Goal: Task Accomplishment & Management: Use online tool/utility

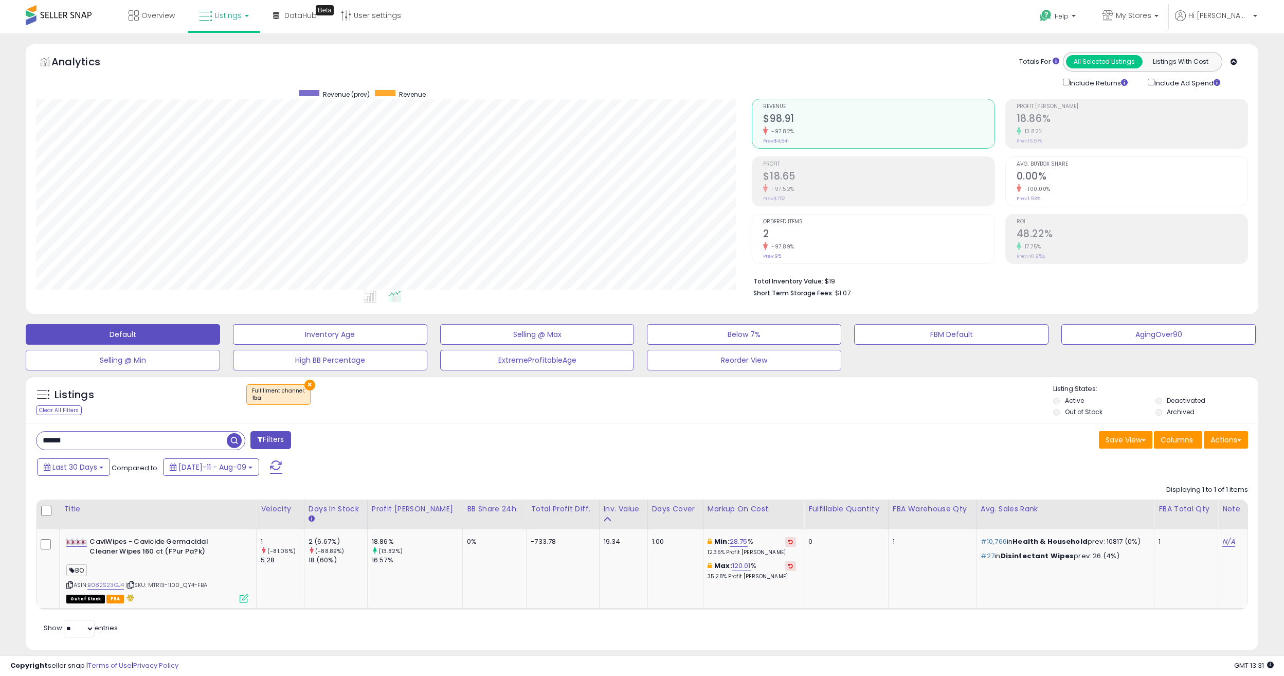
scroll to position [211, 716]
click at [130, 433] on input "******" at bounding box center [132, 440] width 190 height 18
click at [130, 433] on input "******" at bounding box center [192, 440] width 310 height 18
paste input "*******"
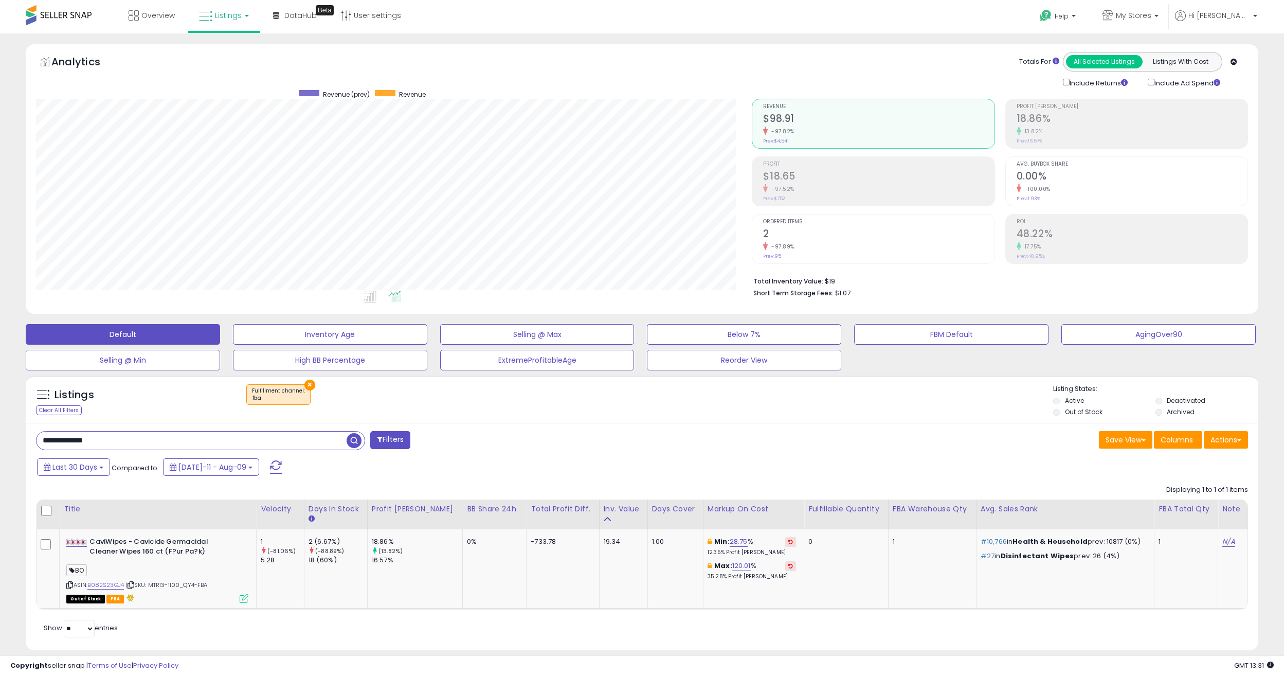
click at [355, 437] on span "button" at bounding box center [354, 440] width 15 height 15
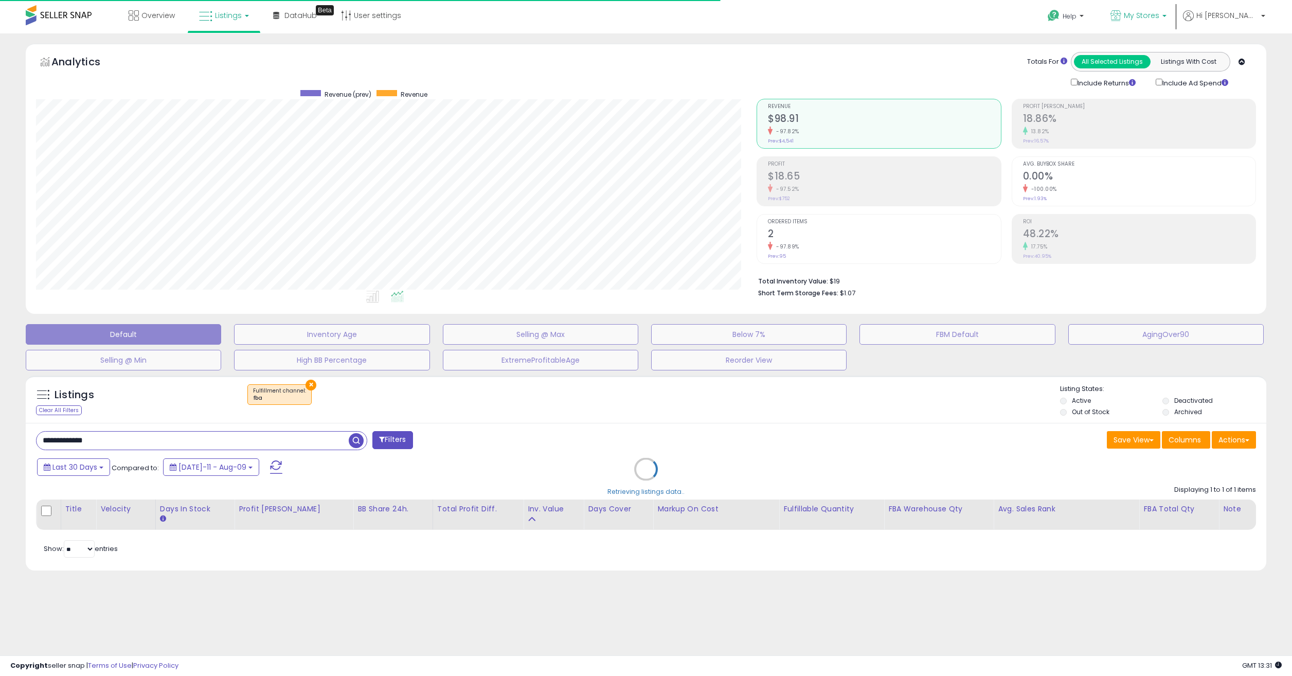
click at [953, 12] on icon at bounding box center [1115, 15] width 11 height 11
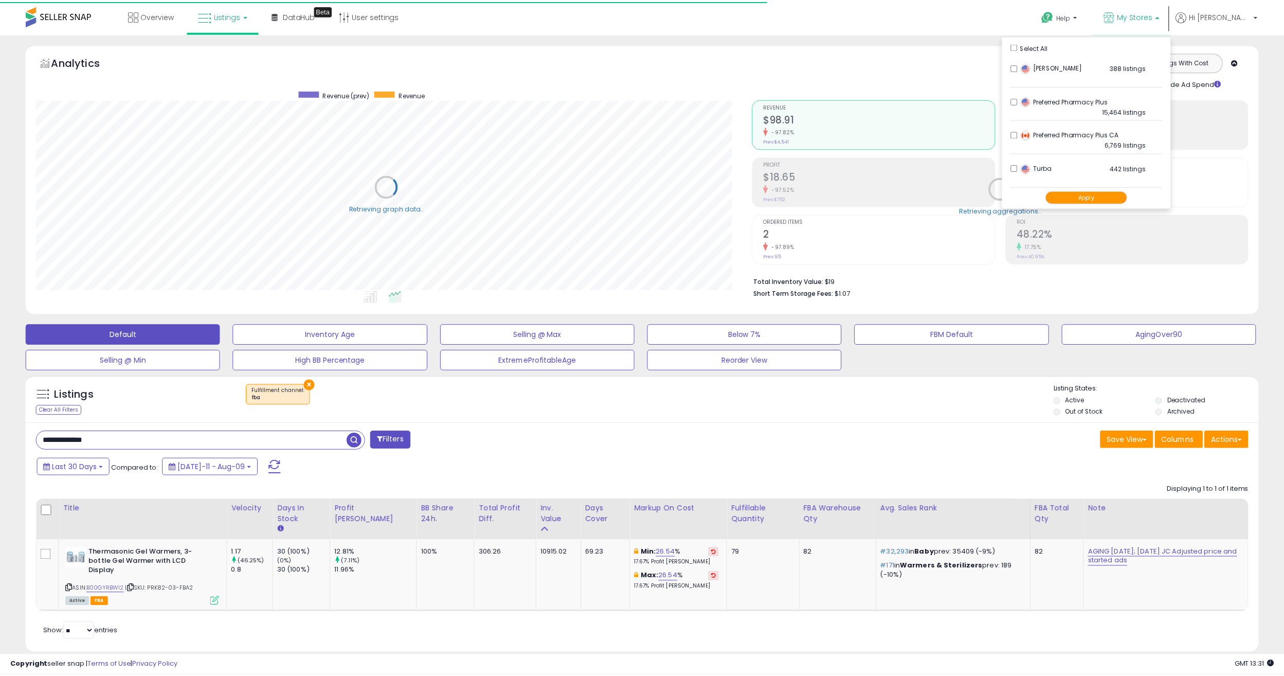
scroll to position [514082, 513577]
click at [953, 12] on span "My Stores" at bounding box center [1133, 15] width 35 height 10
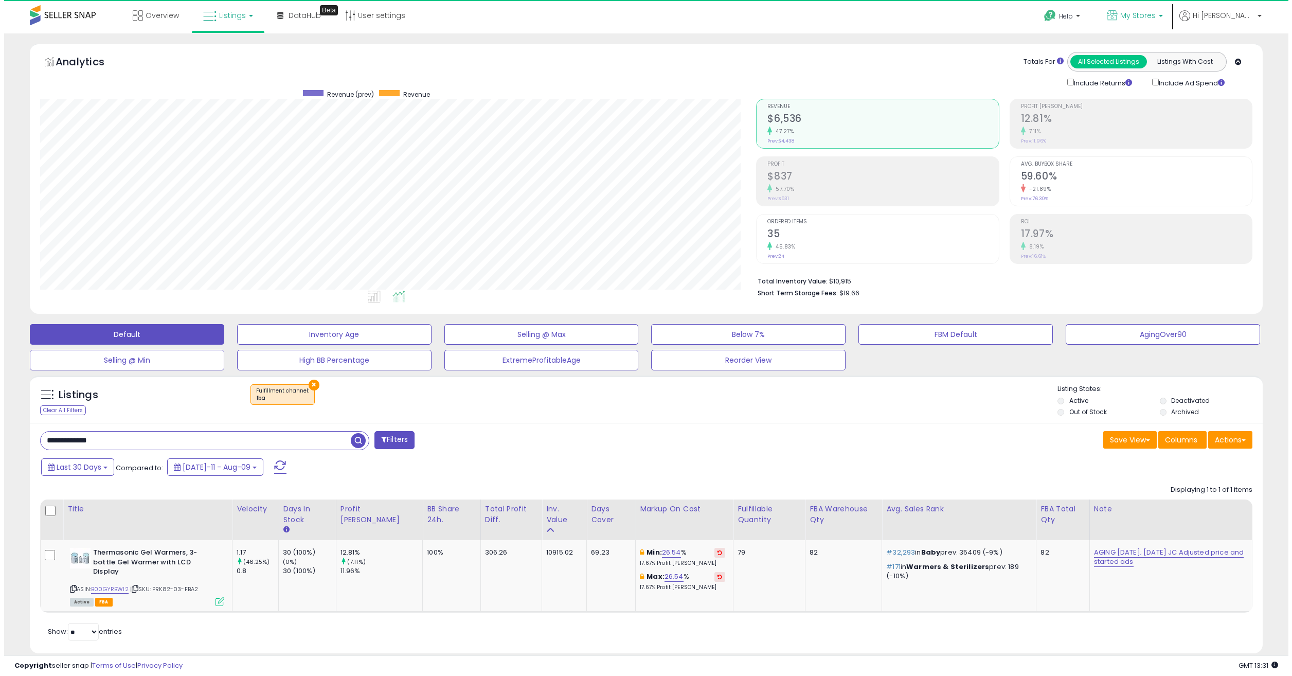
scroll to position [211, 716]
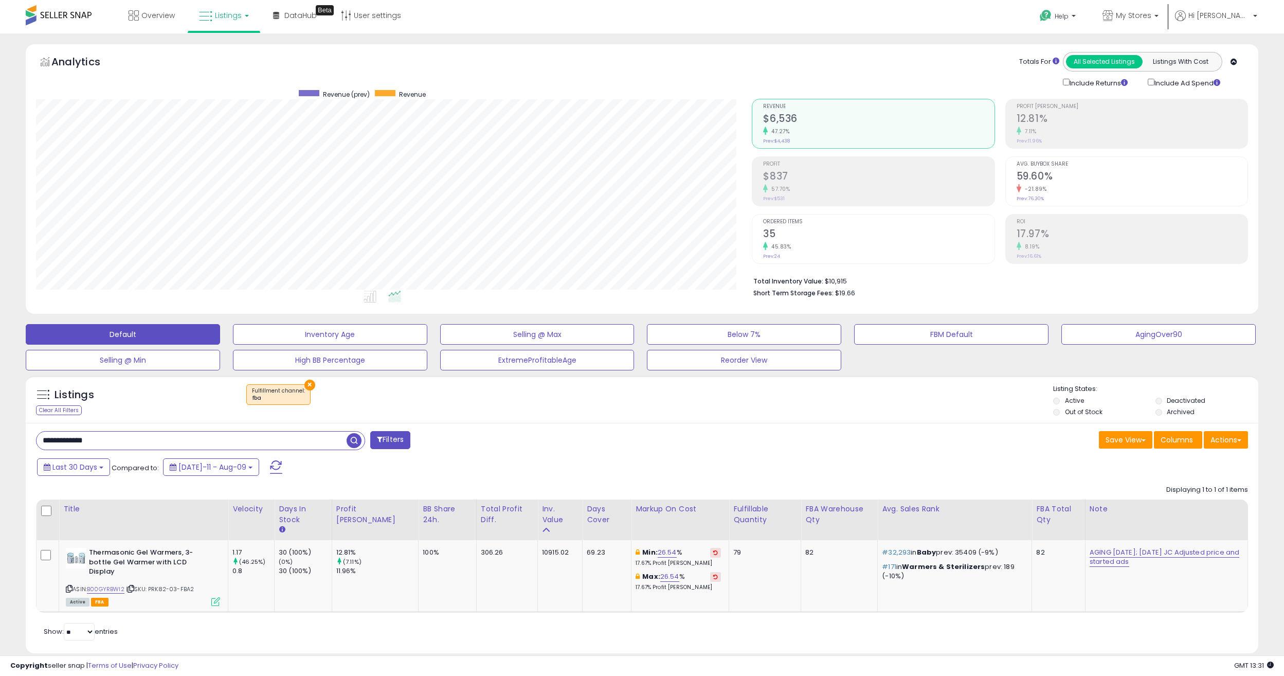
click at [808, 186] on div "57.70%" at bounding box center [878, 189] width 231 height 10
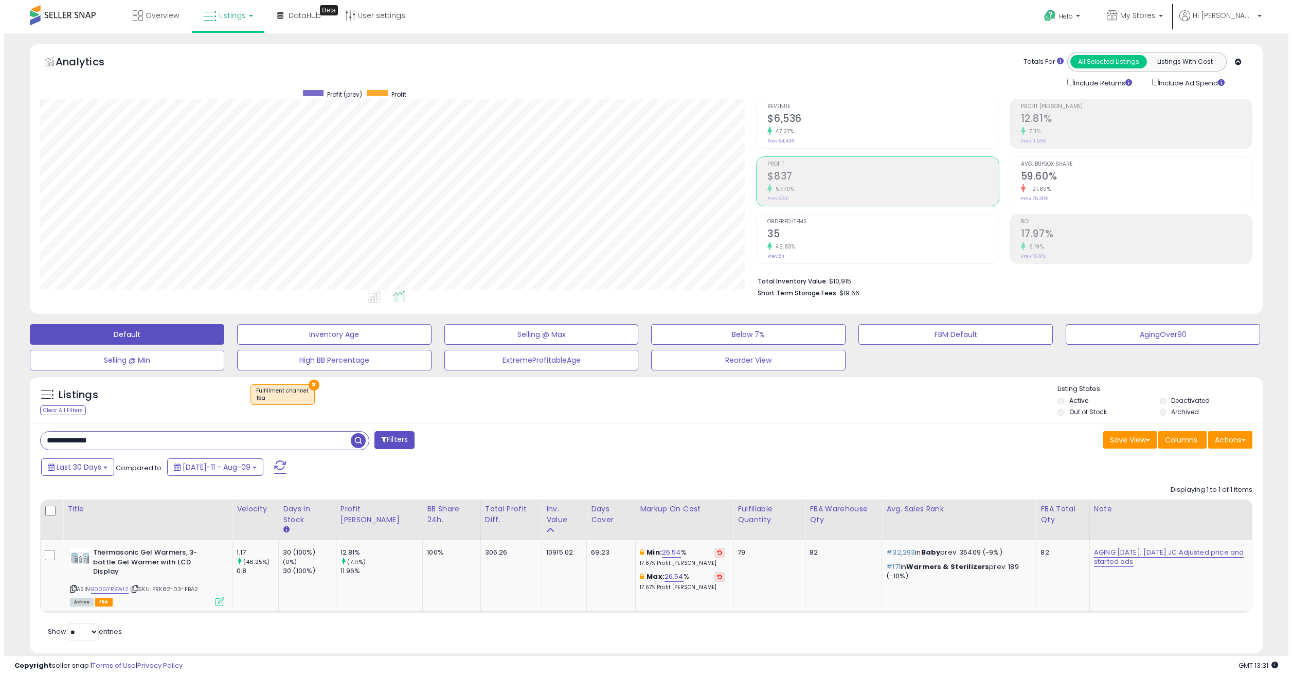
scroll to position [514082, 513577]
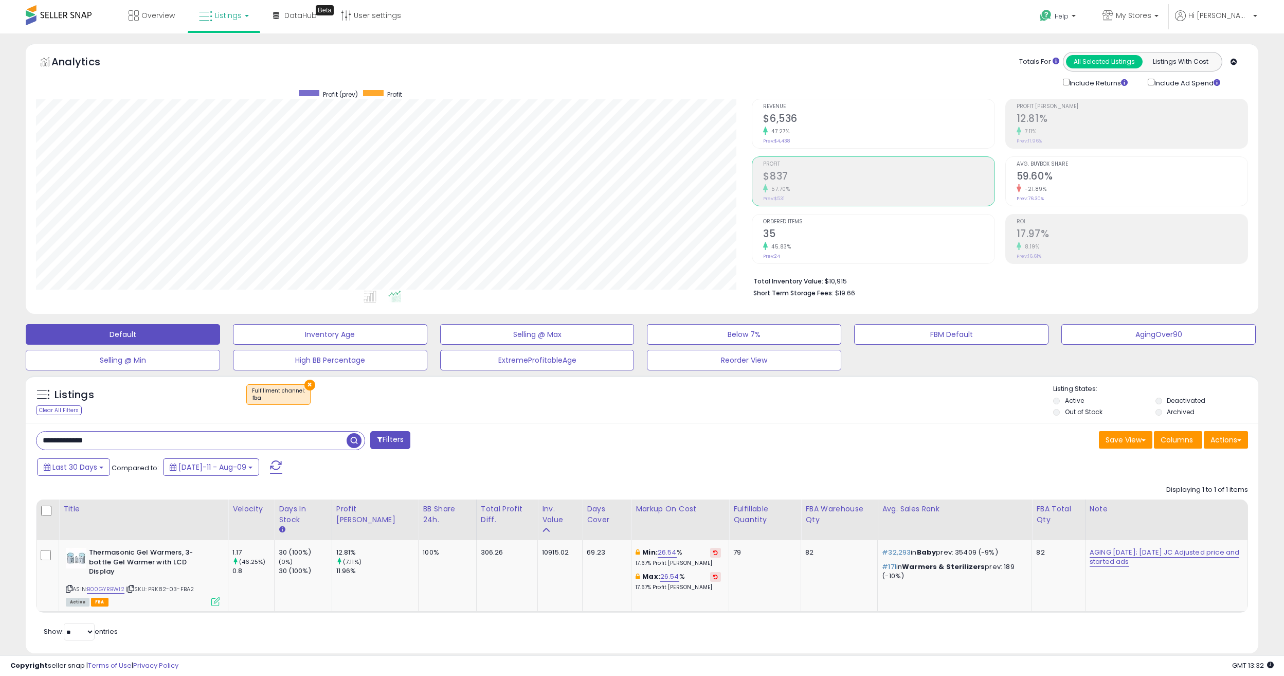
click at [820, 244] on div "45.83%" at bounding box center [878, 247] width 231 height 10
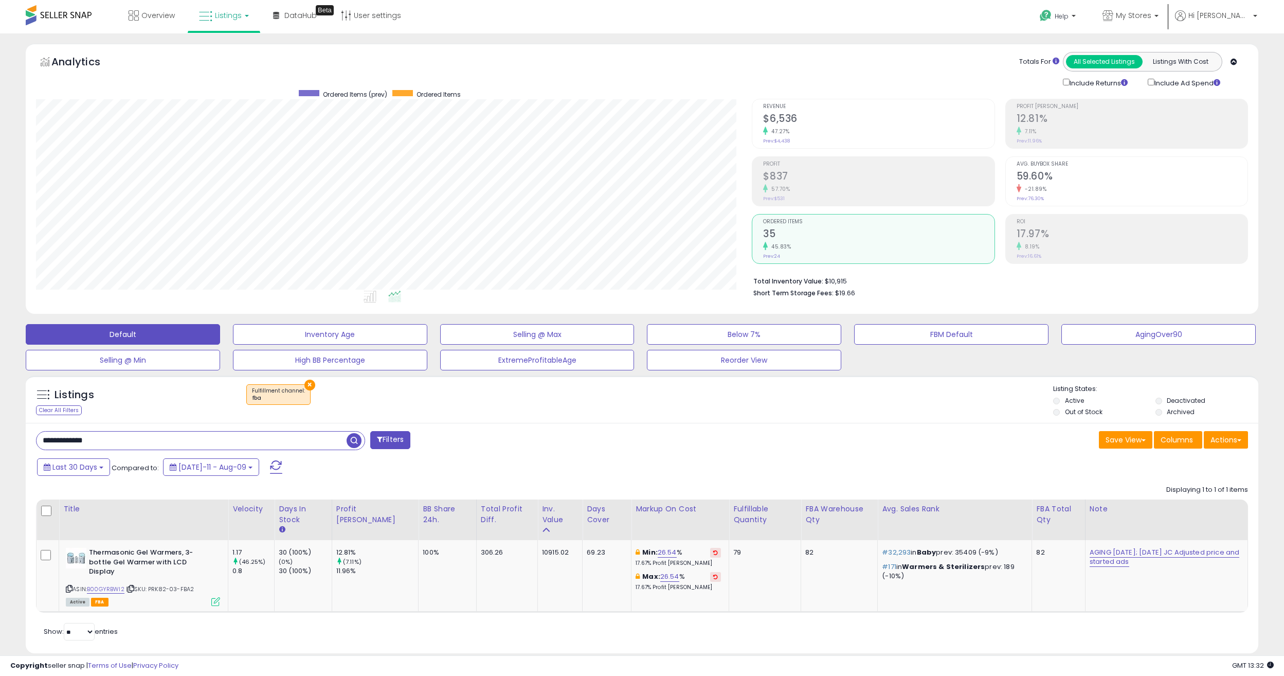
click at [788, 161] on span "Profit" at bounding box center [878, 164] width 231 height 6
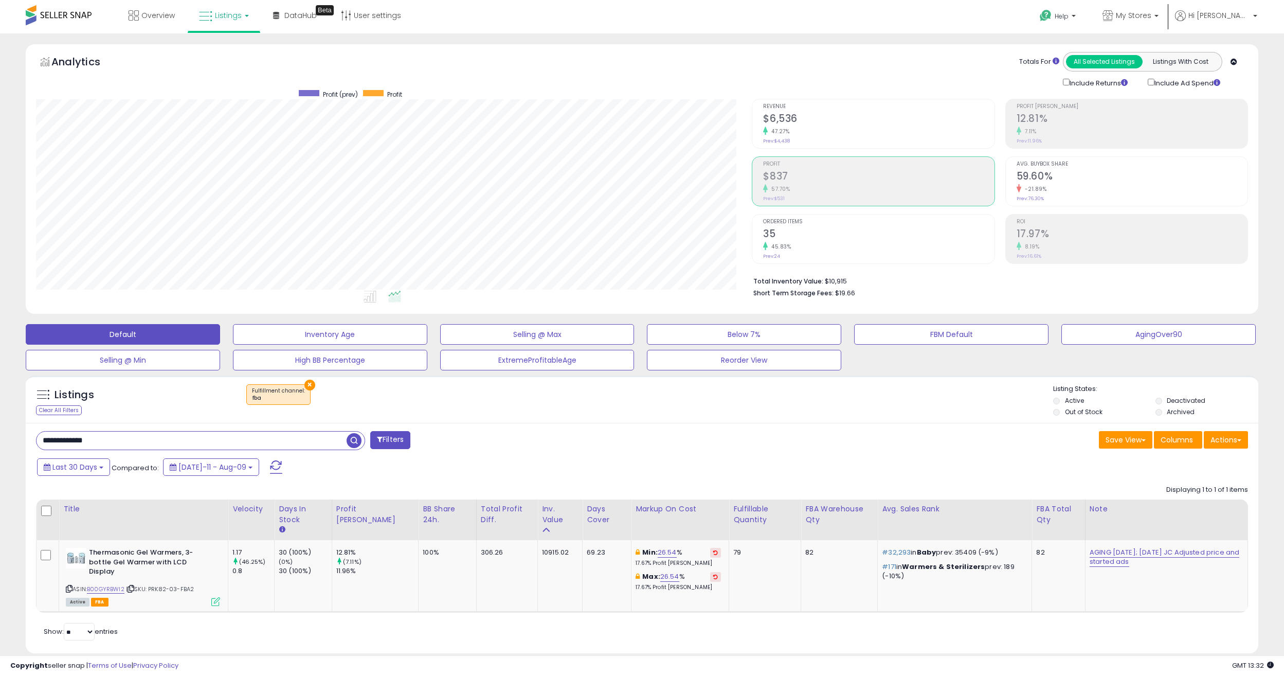
click at [817, 232] on h2 "35" at bounding box center [878, 235] width 231 height 14
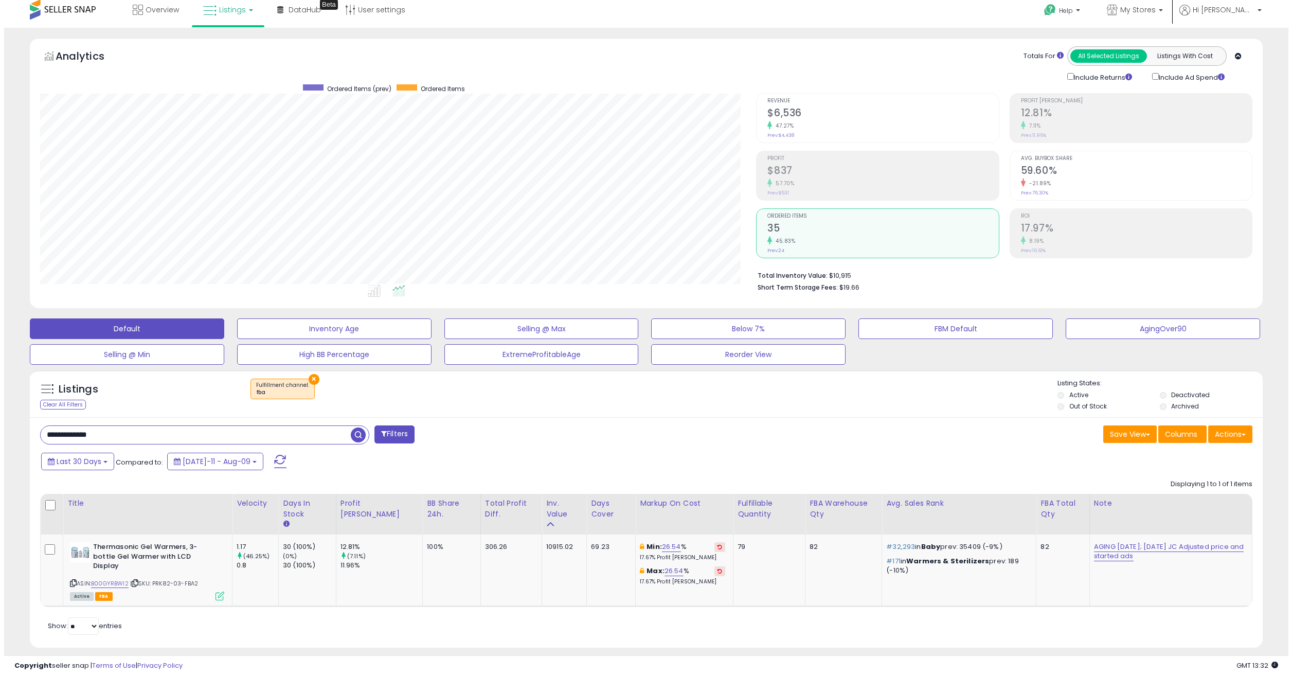
scroll to position [7, 0]
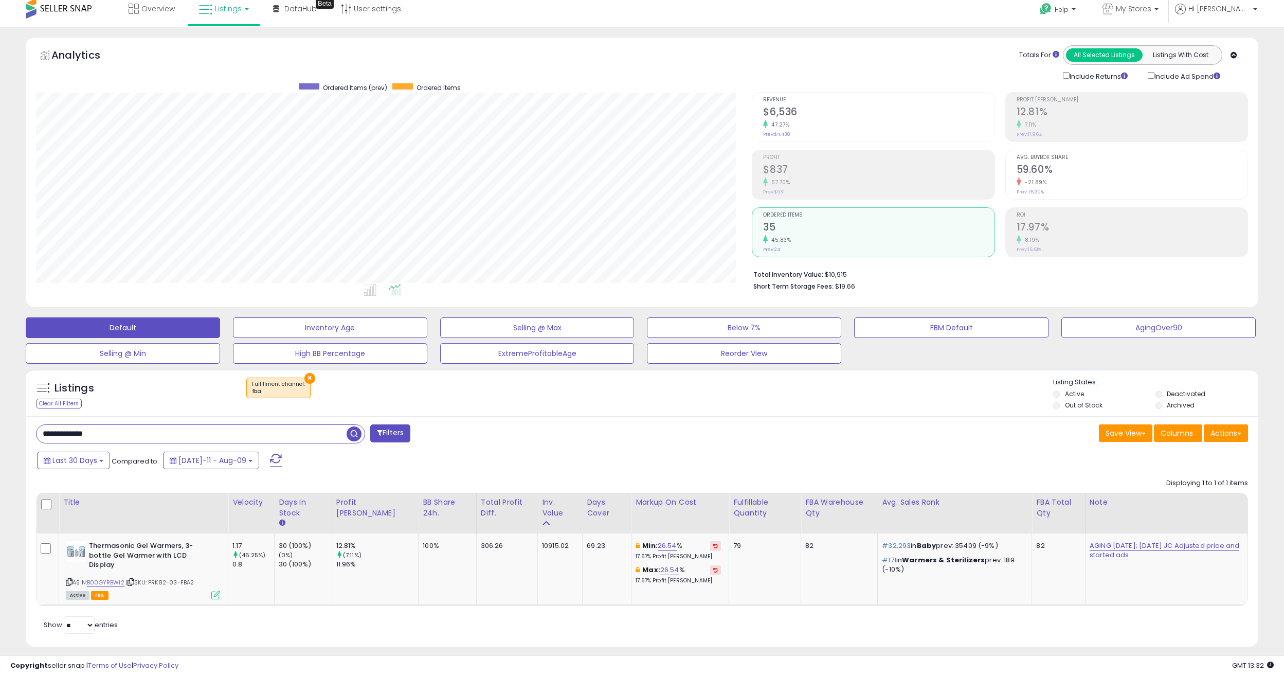
click at [953, 225] on h2 "17.97%" at bounding box center [1132, 228] width 231 height 14
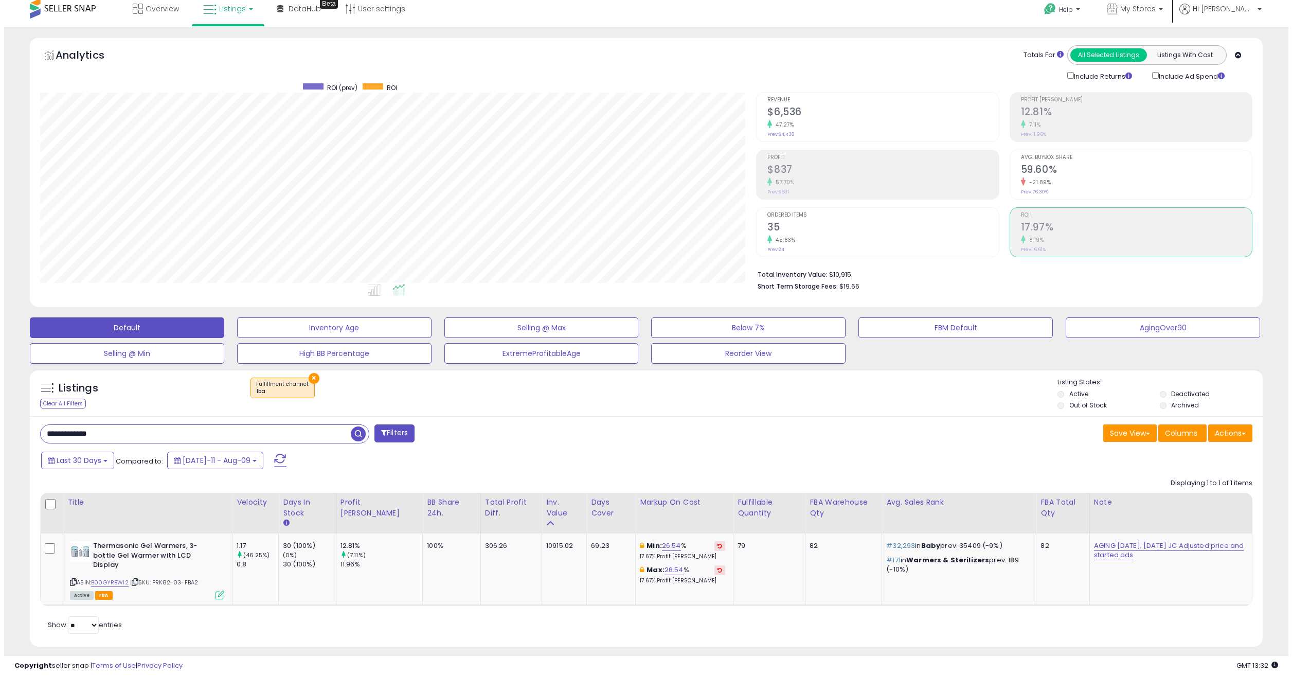
scroll to position [514082, 513577]
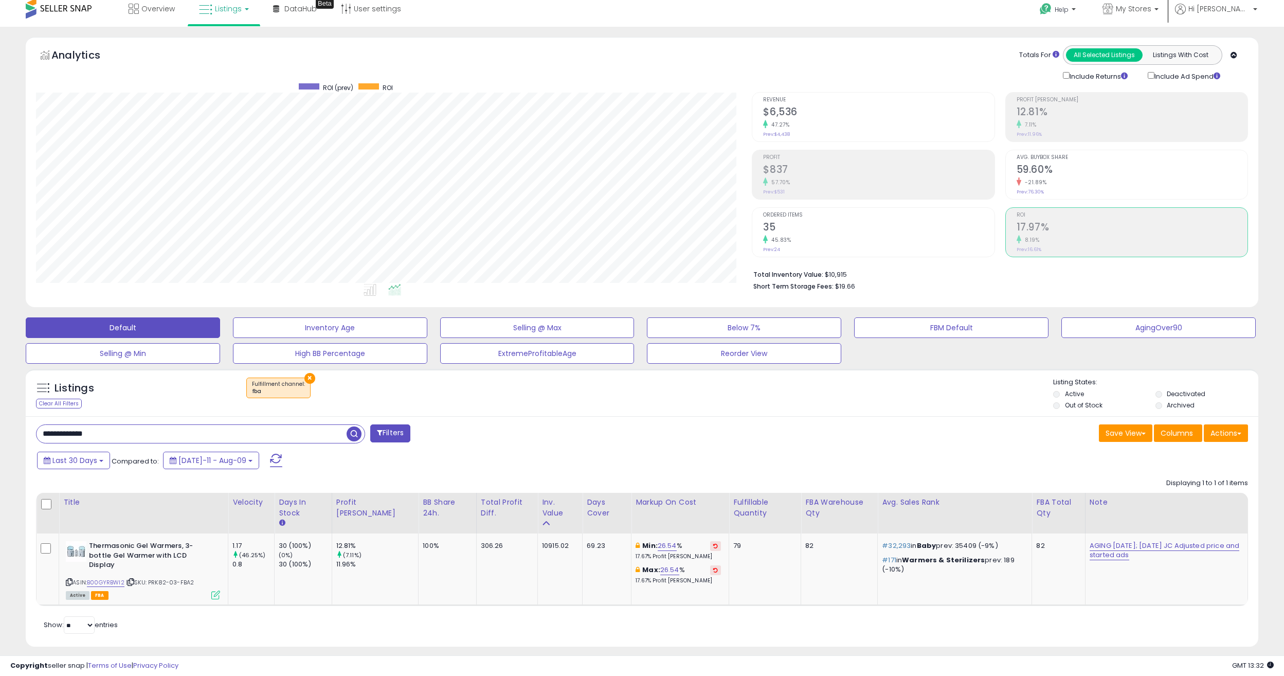
click at [903, 226] on h2 "35" at bounding box center [878, 228] width 231 height 14
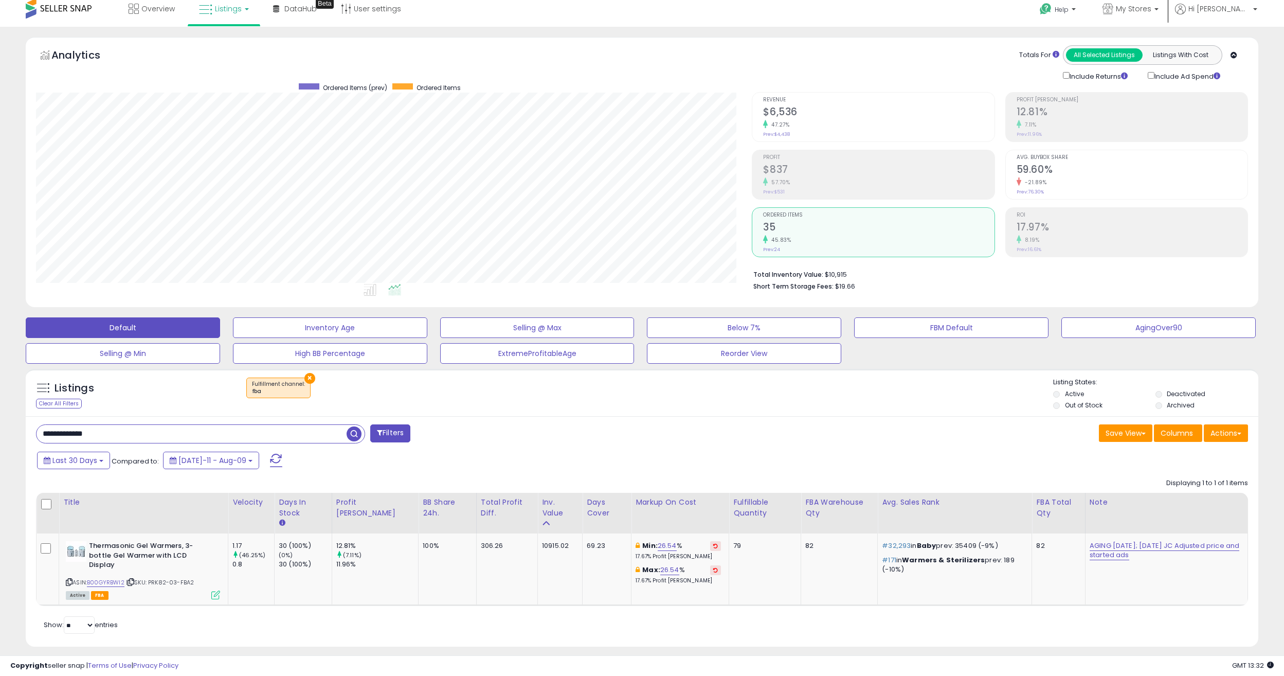
click at [579, 426] on div "**********" at bounding box center [335, 434] width 614 height 21
click at [222, 435] on input "**********" at bounding box center [192, 434] width 310 height 18
paste input "text"
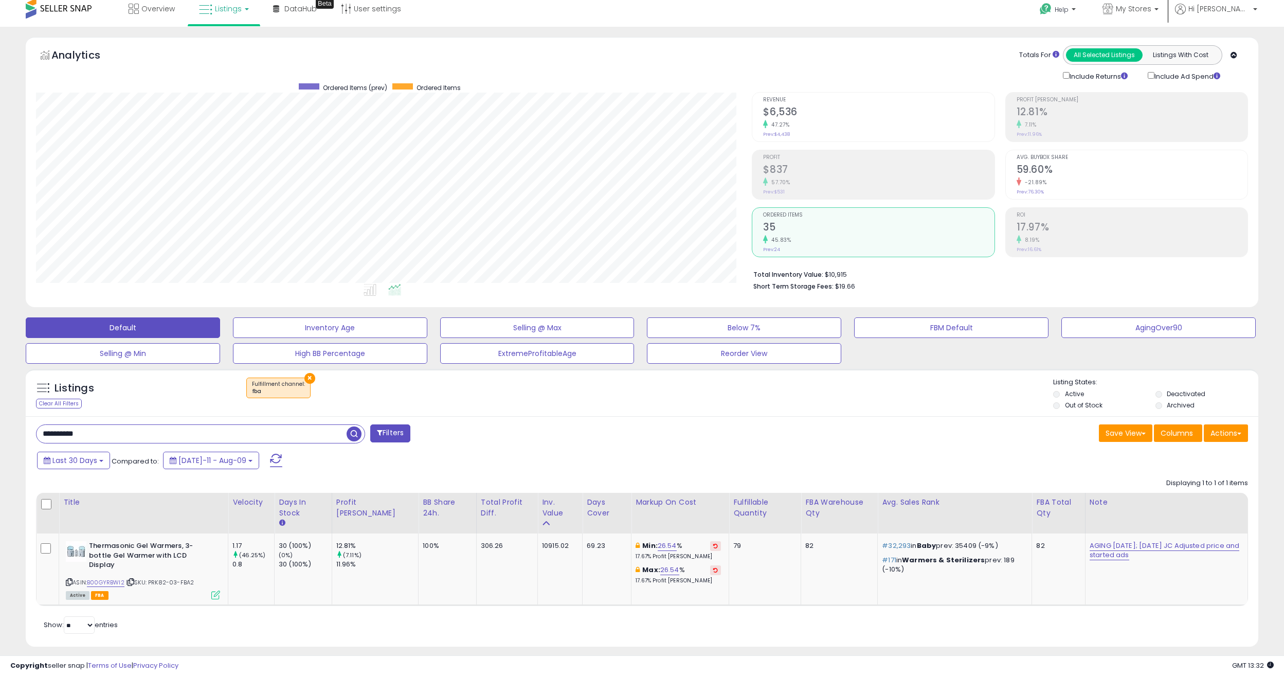
click at [359, 435] on span "button" at bounding box center [354, 433] width 15 height 15
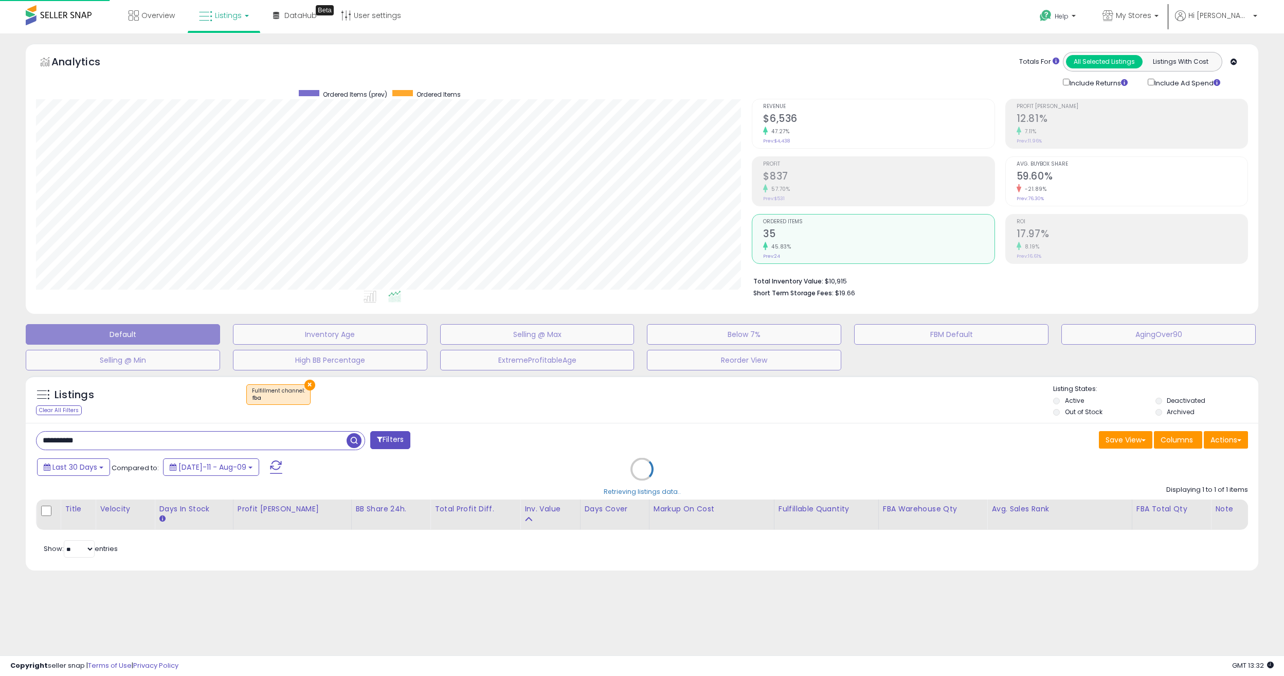
scroll to position [0, 0]
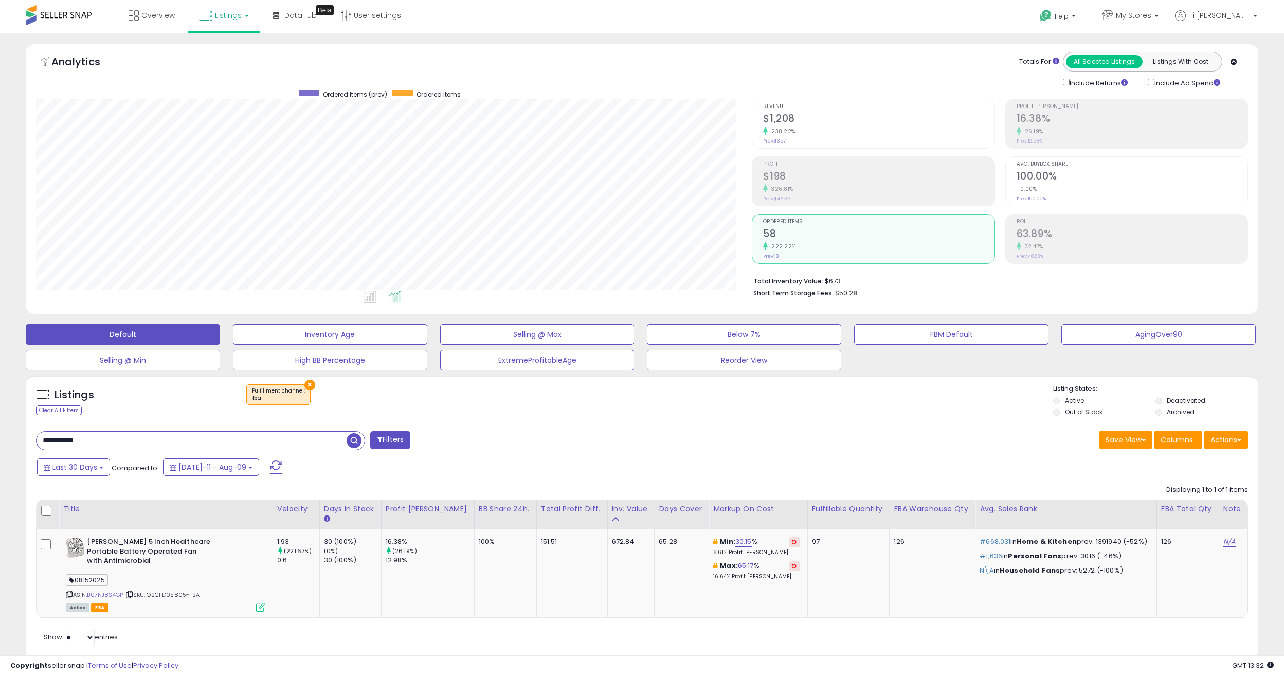
click at [795, 186] on div "326.81%" at bounding box center [878, 189] width 231 height 10
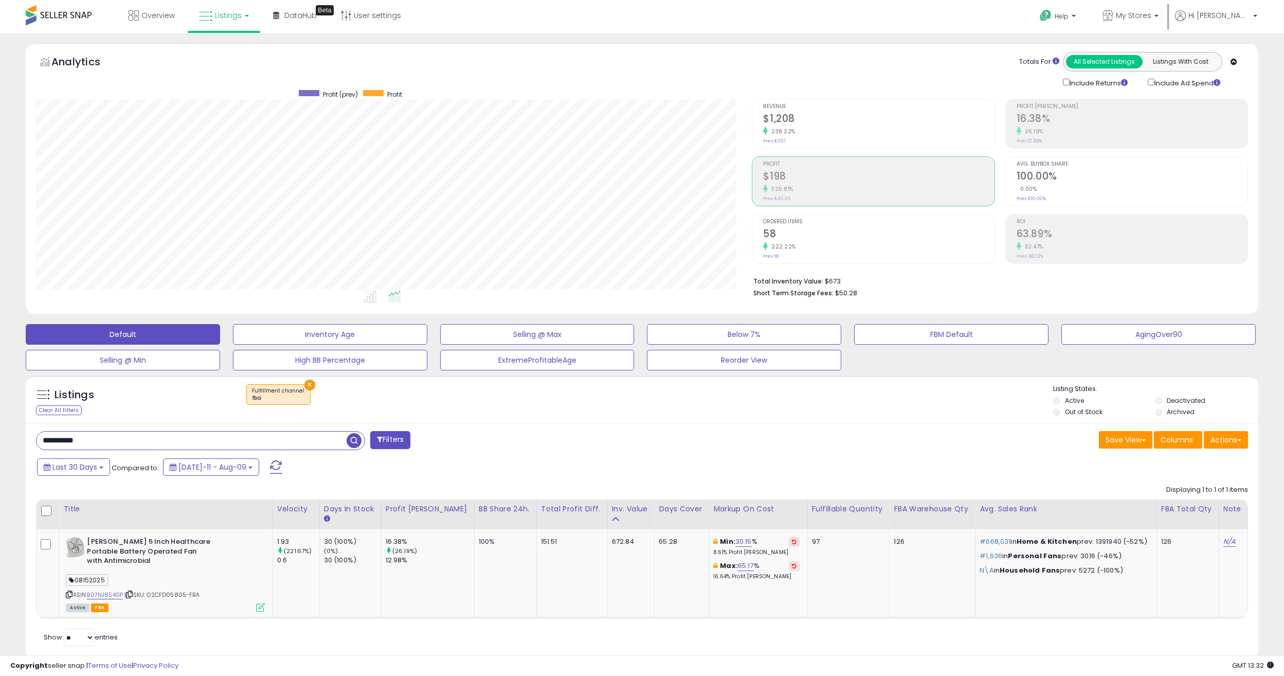
click at [803, 250] on div "222.22%" at bounding box center [878, 247] width 231 height 10
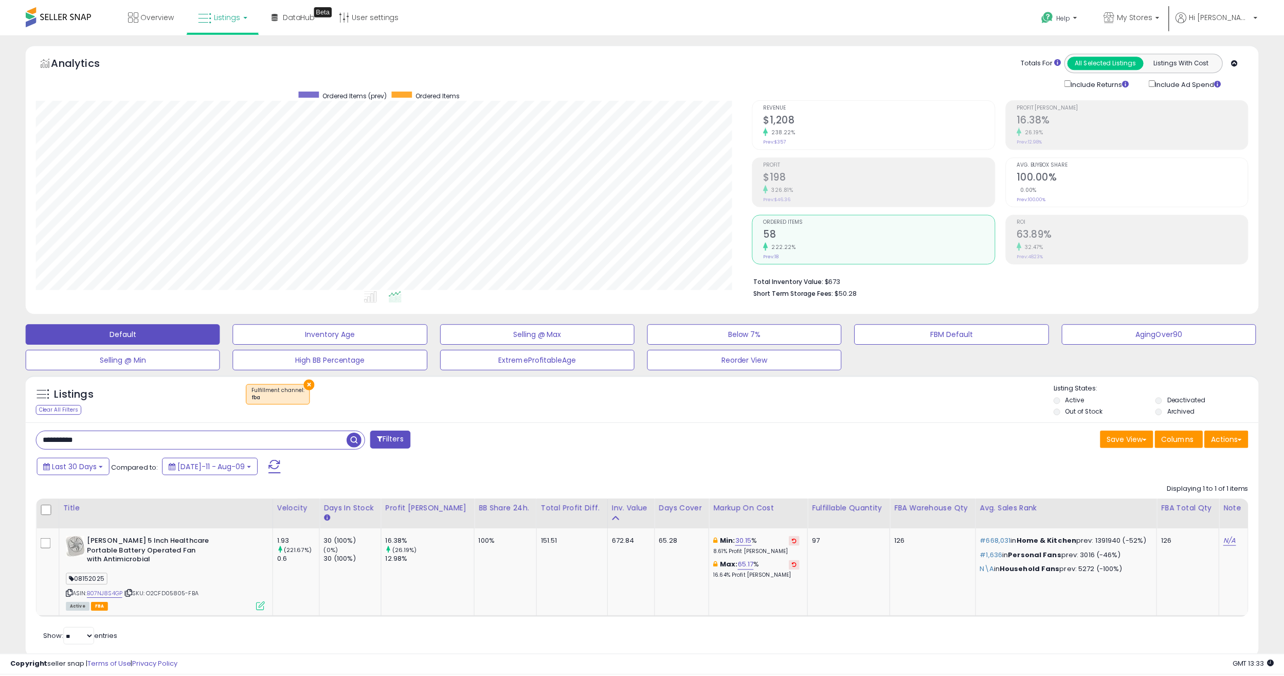
scroll to position [514082, 513577]
click at [236, 438] on input "**********" at bounding box center [192, 440] width 310 height 18
paste input "********"
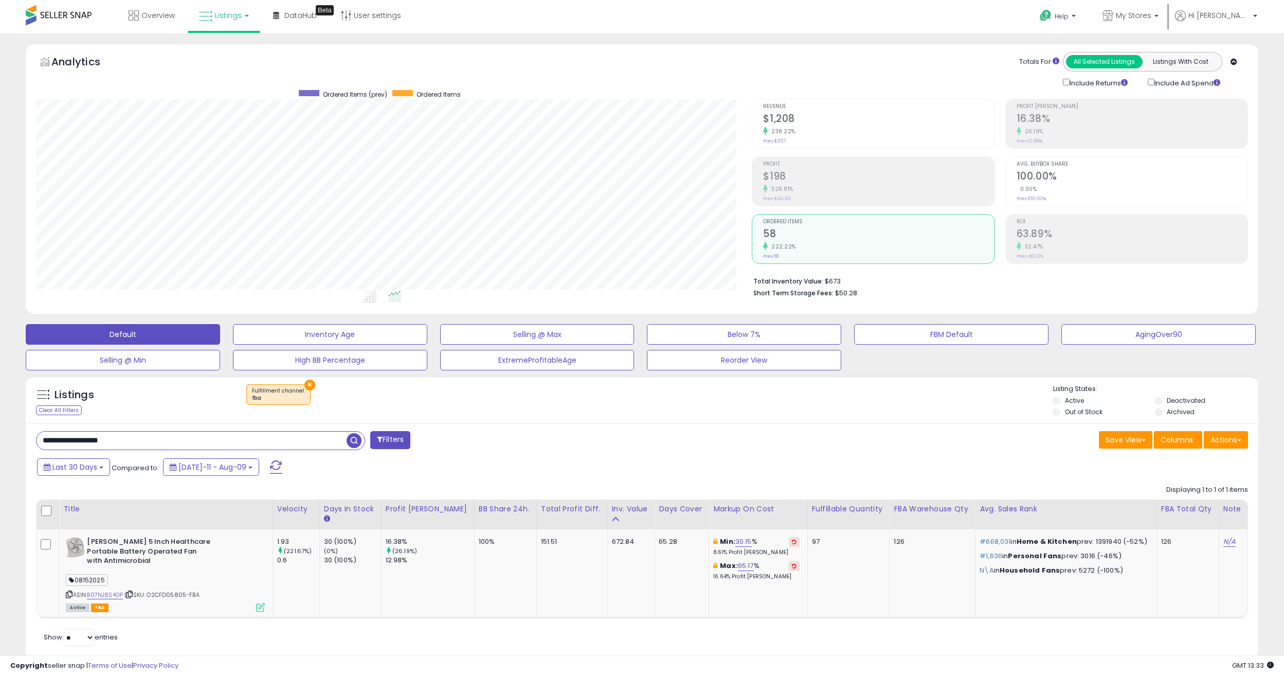
click at [354, 442] on span "button" at bounding box center [354, 440] width 15 height 15
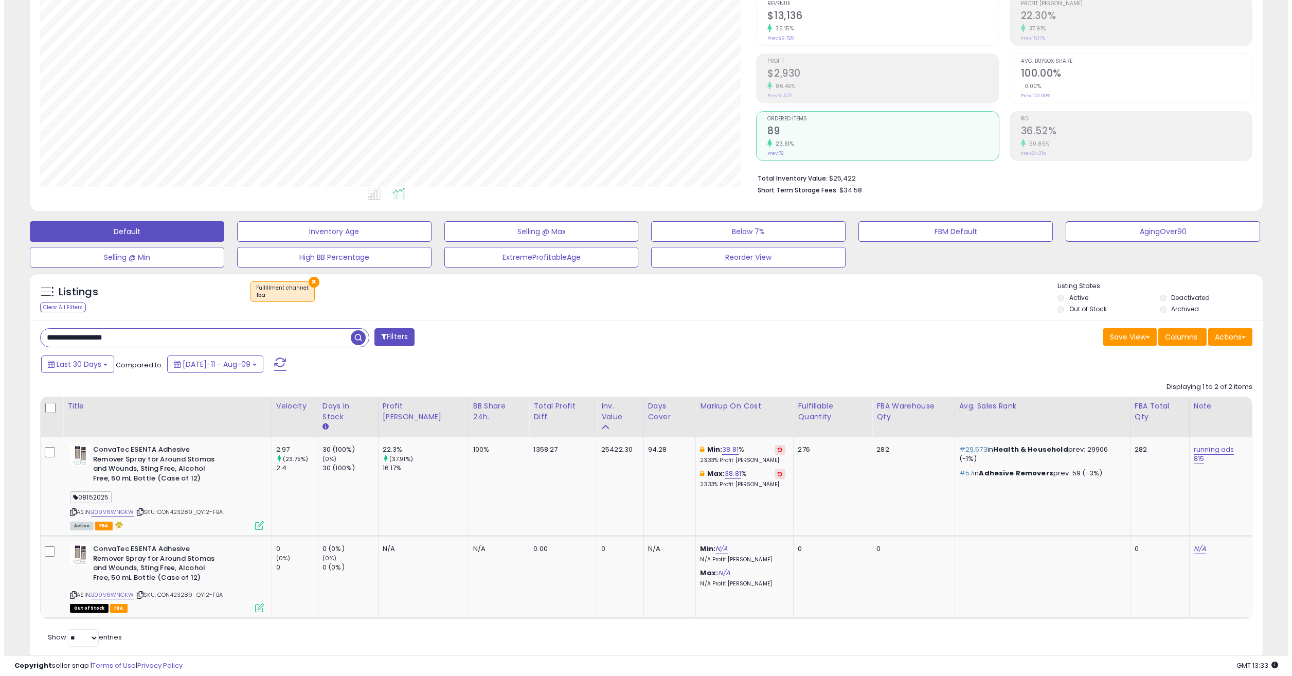
scroll to position [51, 0]
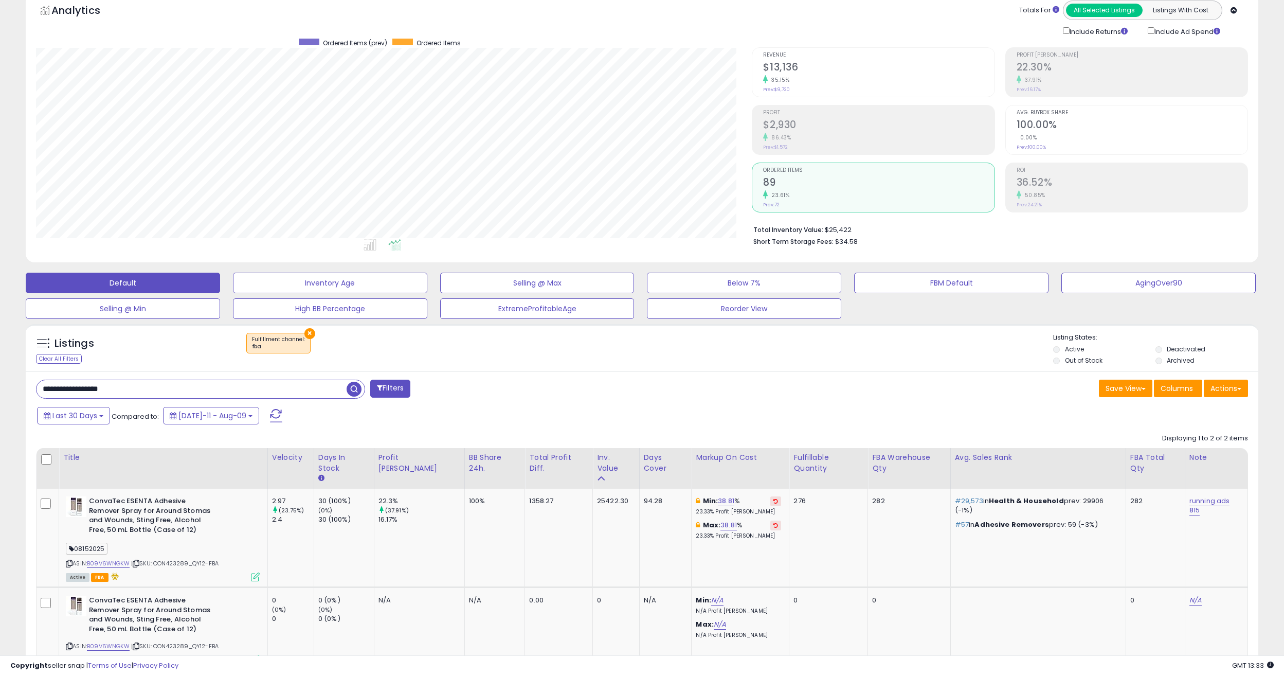
click at [836, 149] on div "Profit $2,930 86.43% Prev: $1,572" at bounding box center [878, 128] width 231 height 46
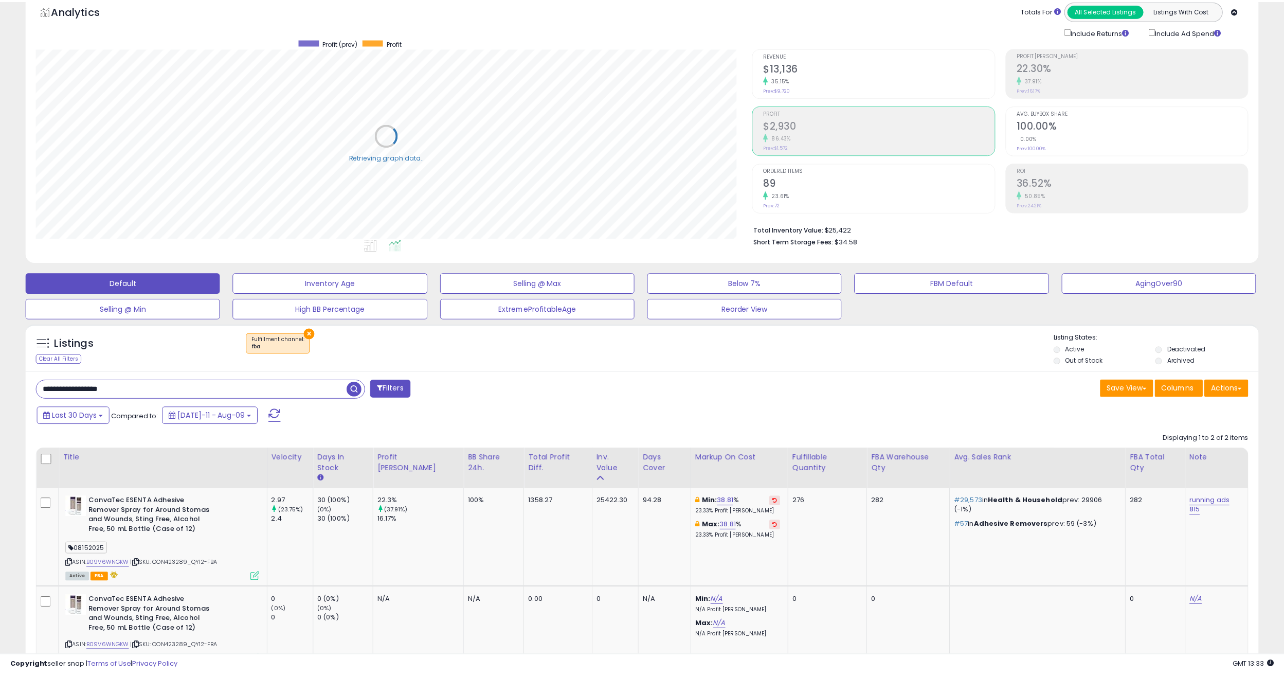
scroll to position [514082, 513577]
click at [259, 381] on input "**********" at bounding box center [192, 389] width 310 height 18
paste input "**"
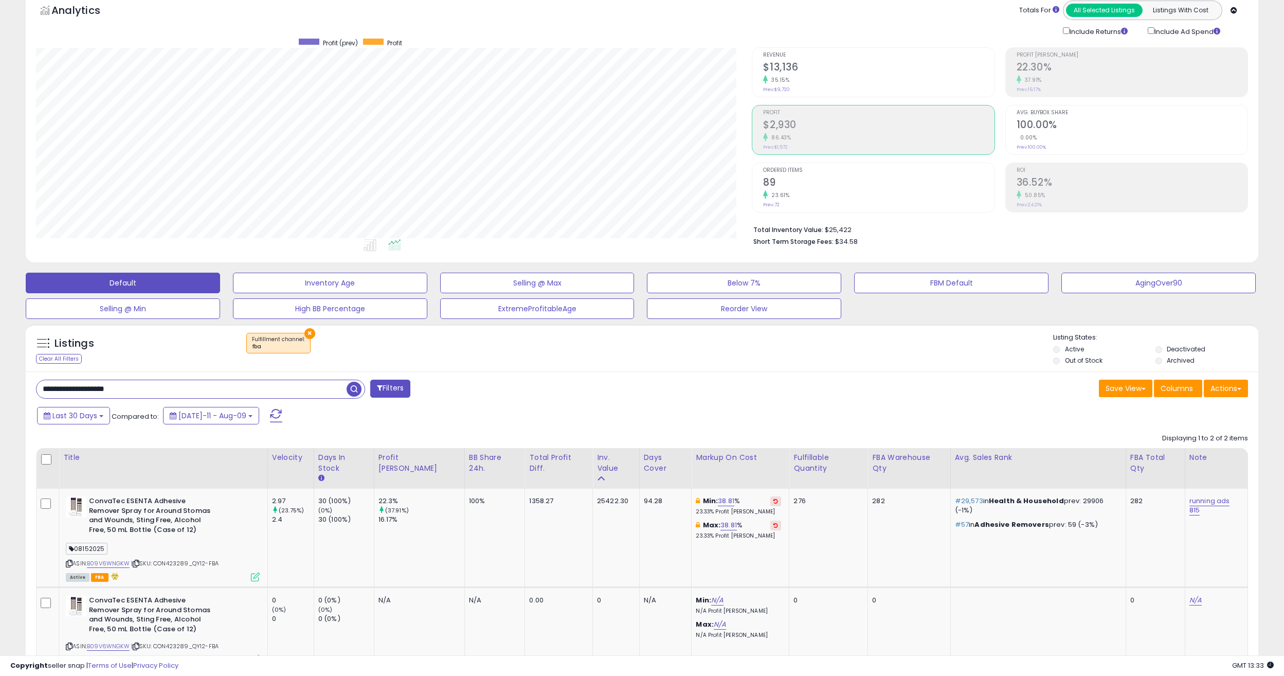
type input "**********"
click at [354, 389] on span "button" at bounding box center [354, 389] width 15 height 15
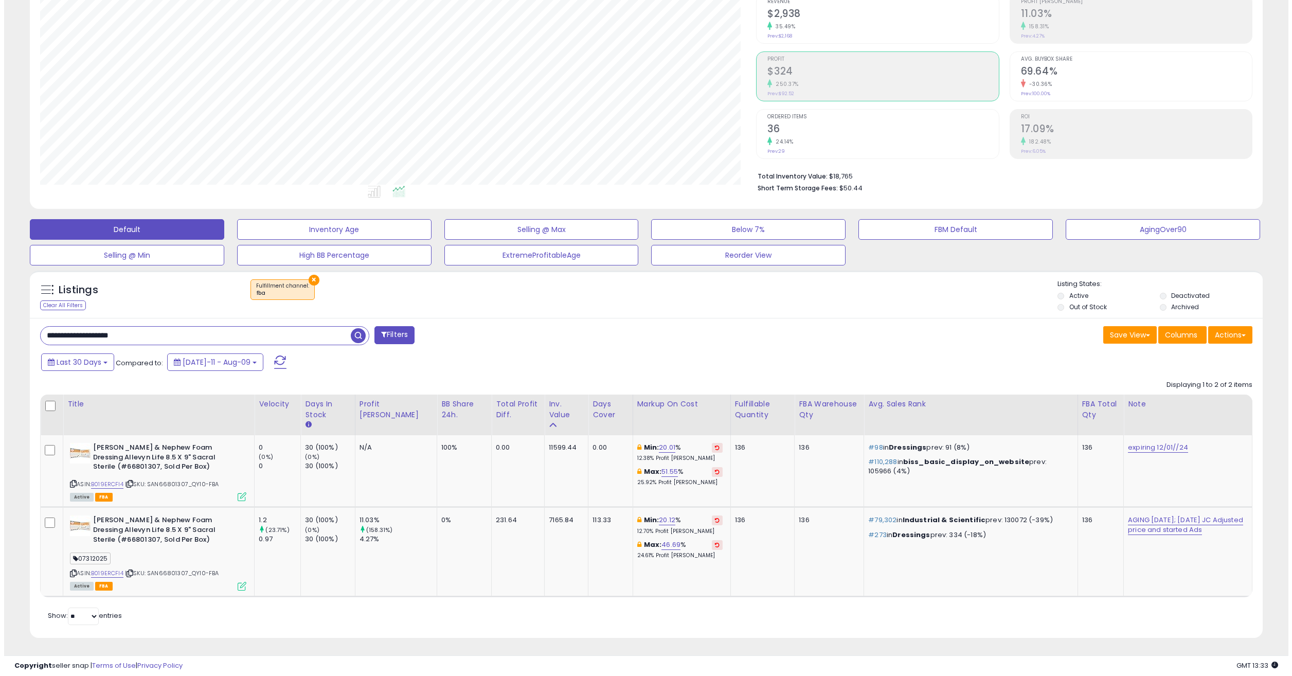
scroll to position [105, 0]
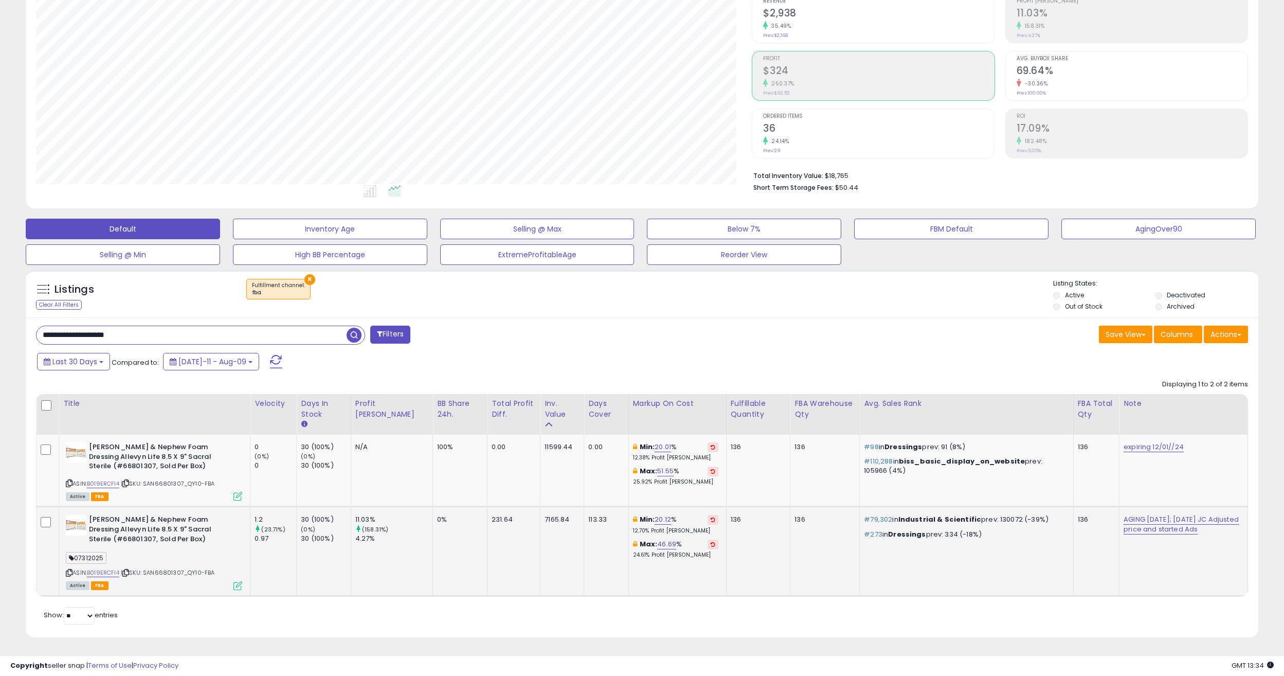
click at [242, 543] on icon at bounding box center [237, 585] width 9 height 9
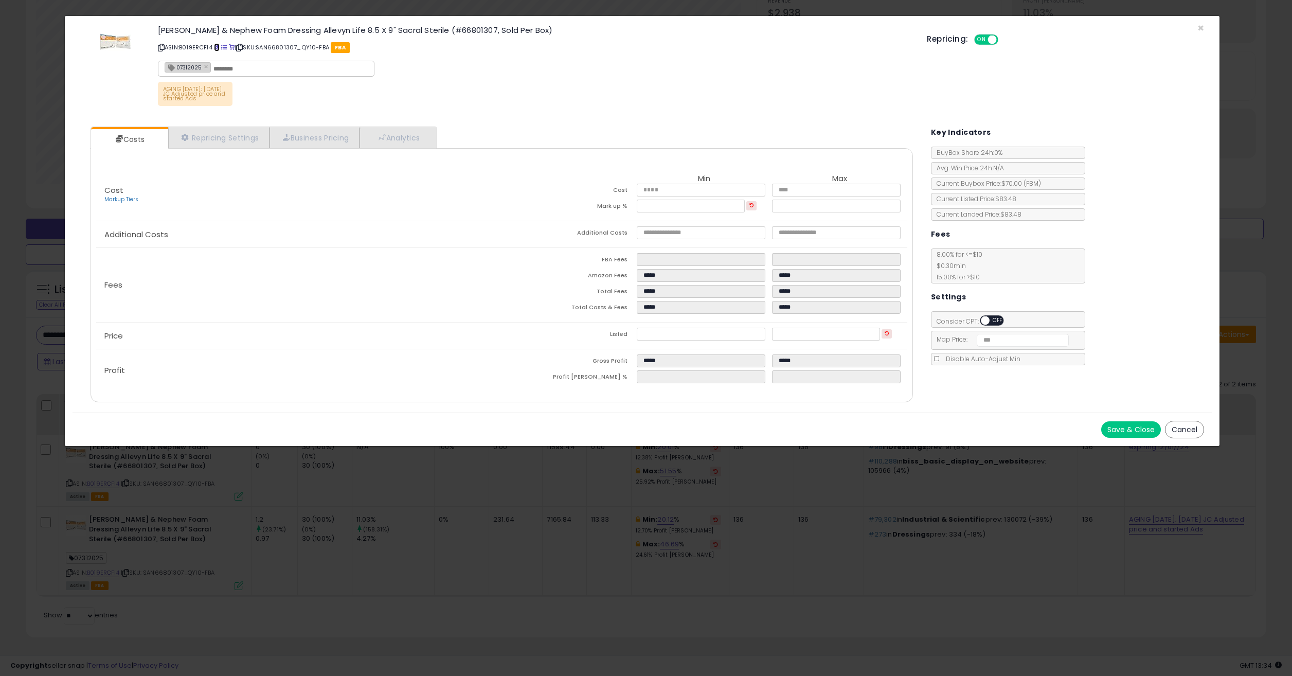
click at [217, 48] on span at bounding box center [217, 48] width 6 height 6
click at [953, 435] on button "Cancel" at bounding box center [1184, 429] width 39 height 17
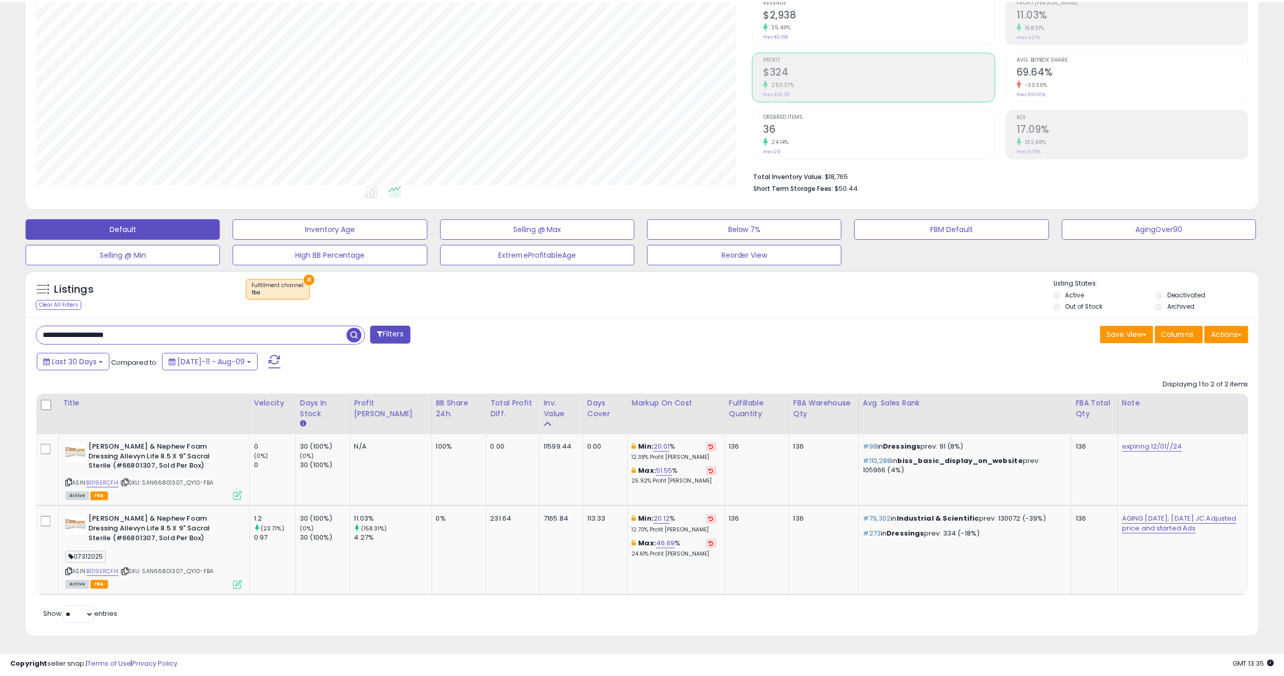
scroll to position [514082, 513577]
drag, startPoint x: 220, startPoint y: 340, endPoint x: -68, endPoint y: 340, distance: 287.5
click at [0, 340] on html "Unable to login Retrieving listings data.. has not yet accepted the Terms of Us…" at bounding box center [642, 233] width 1284 height 676
click at [357, 335] on span "button" at bounding box center [354, 335] width 15 height 15
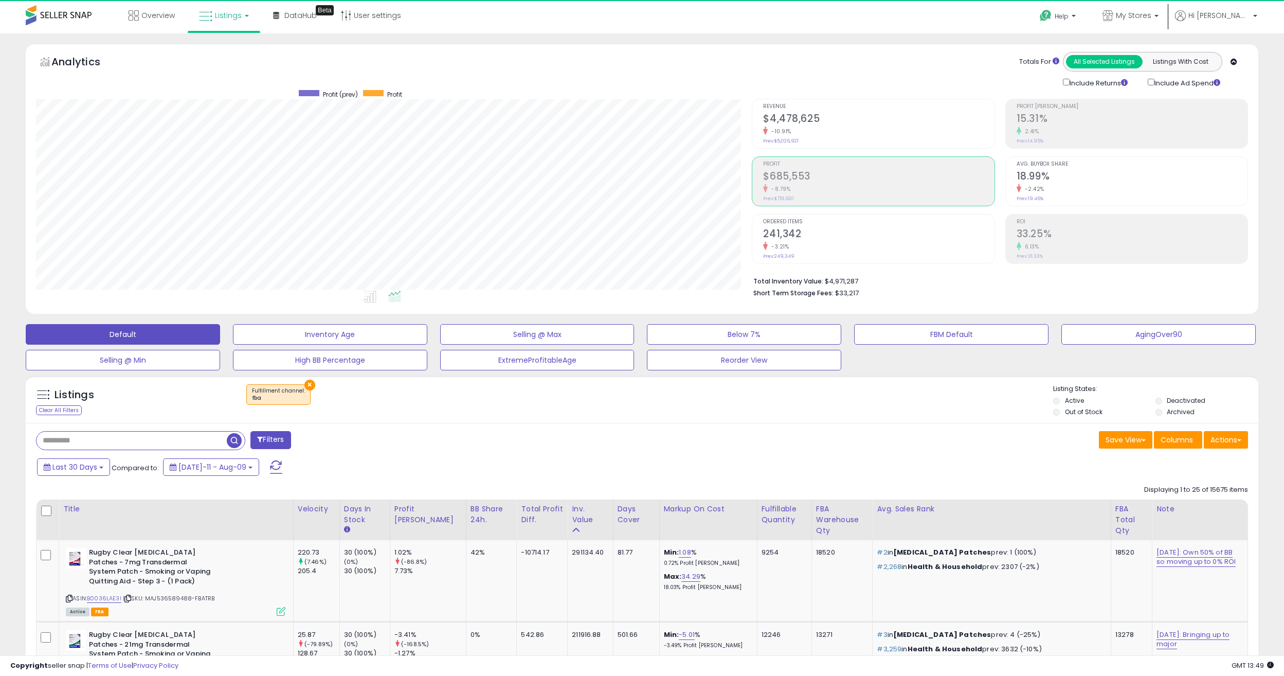
scroll to position [211, 716]
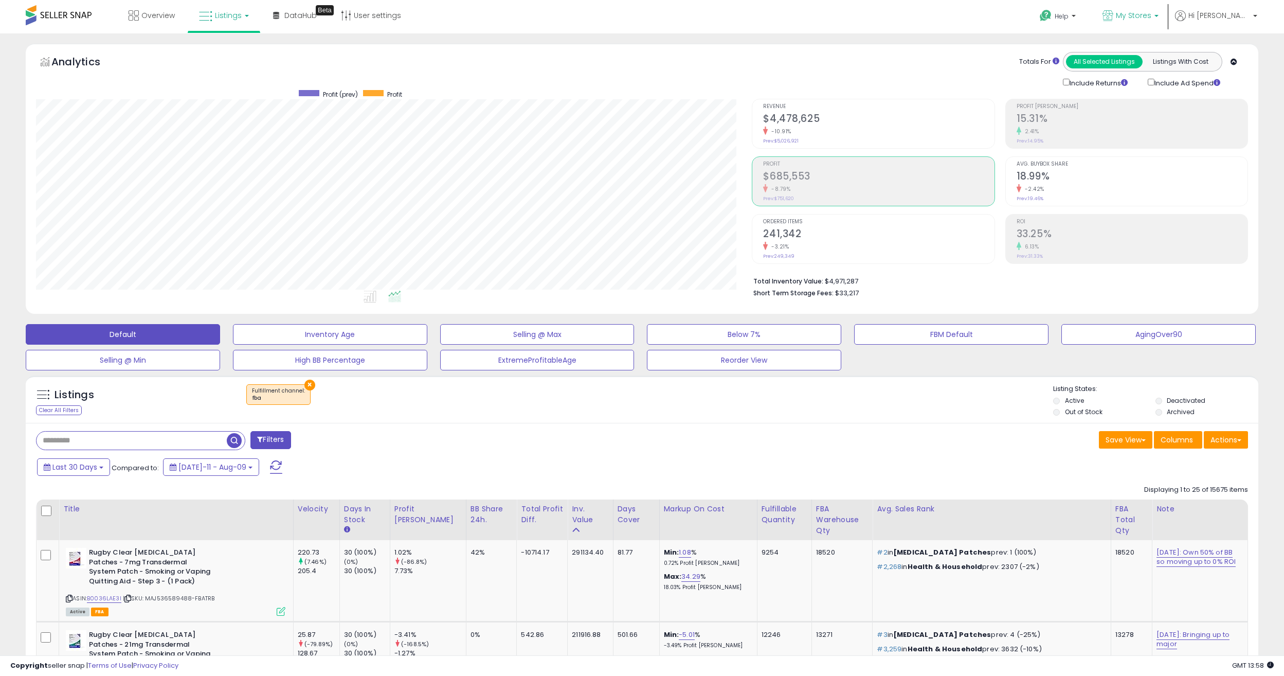
click at [953, 22] on p "My Stores" at bounding box center [1131, 16] width 56 height 13
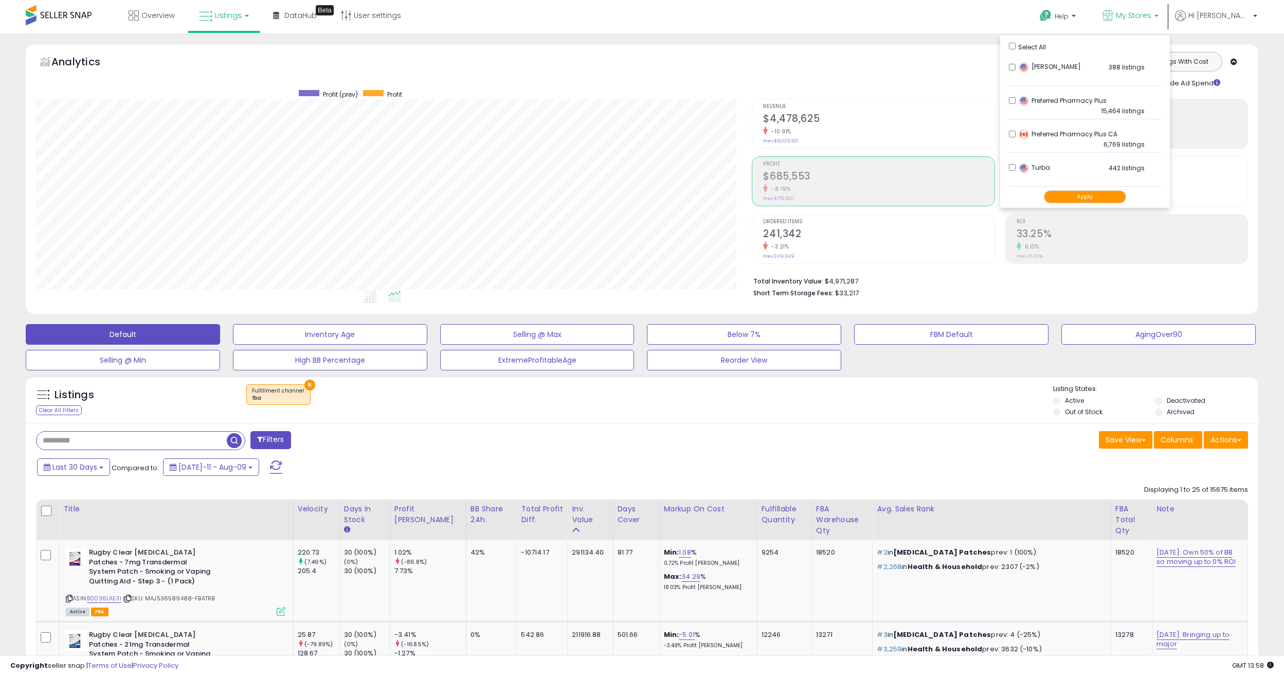
click at [953, 193] on button "Apply" at bounding box center [1085, 196] width 82 height 13
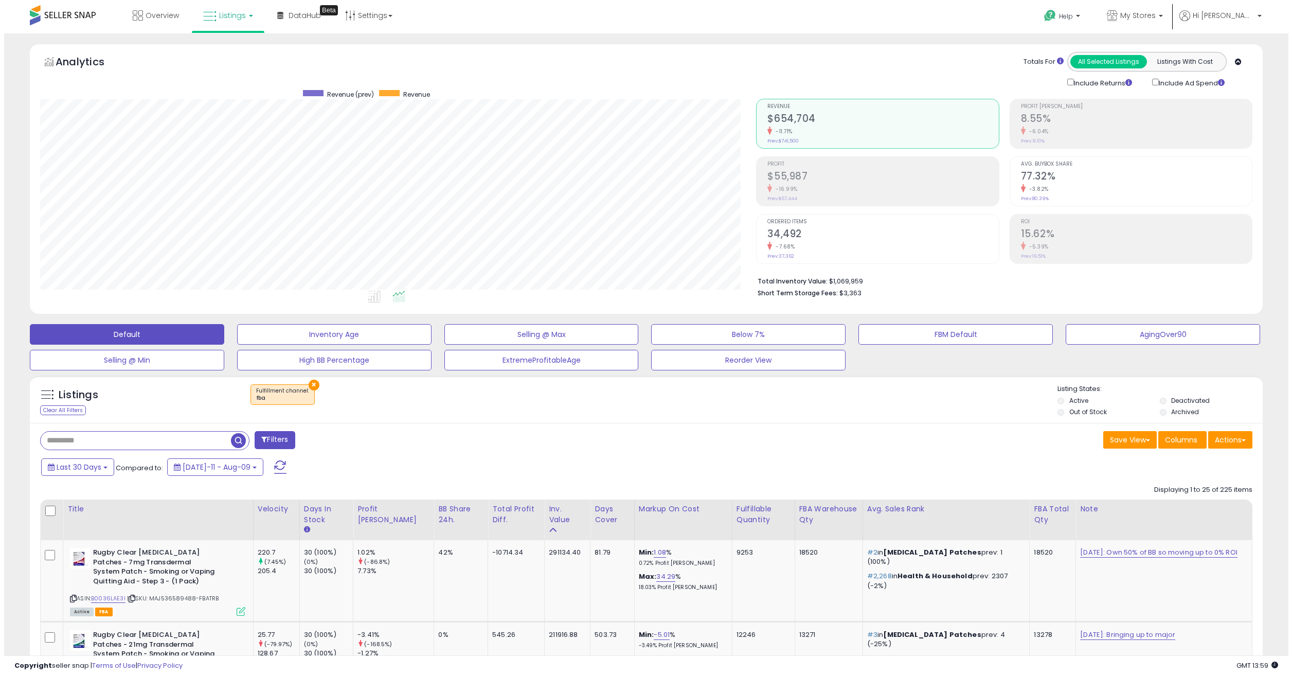
scroll to position [211, 716]
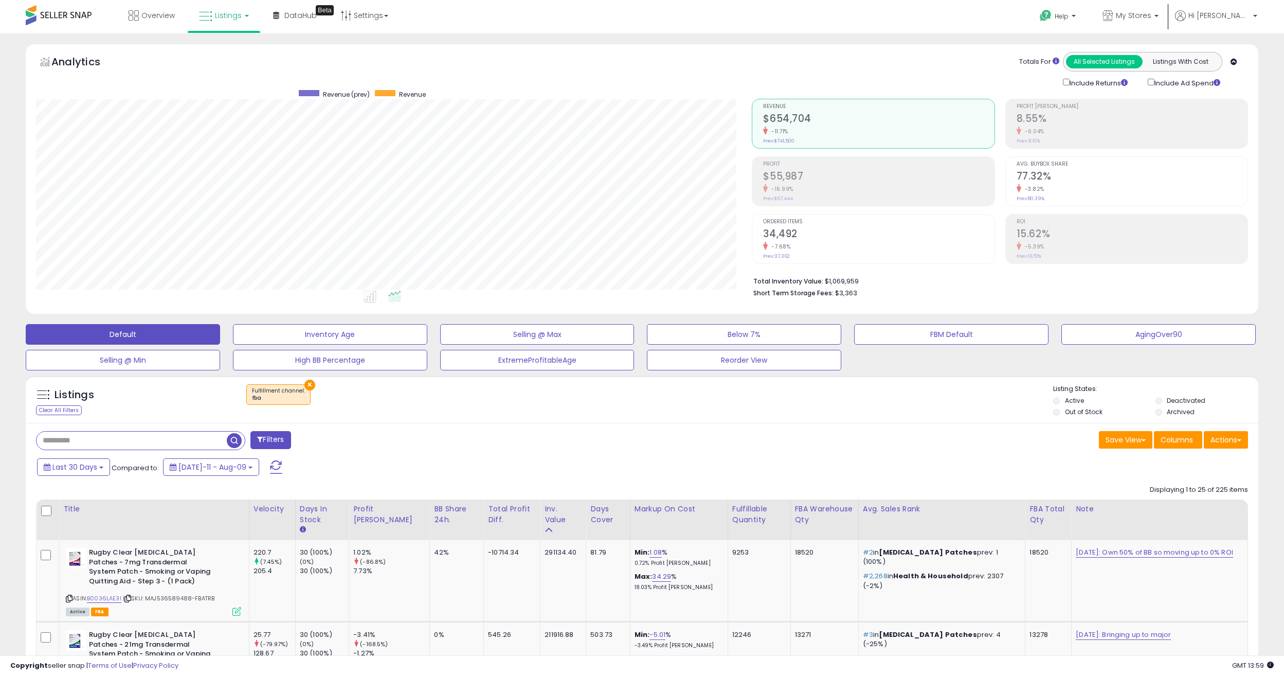
click at [836, 192] on div "-16.99%" at bounding box center [878, 189] width 231 height 10
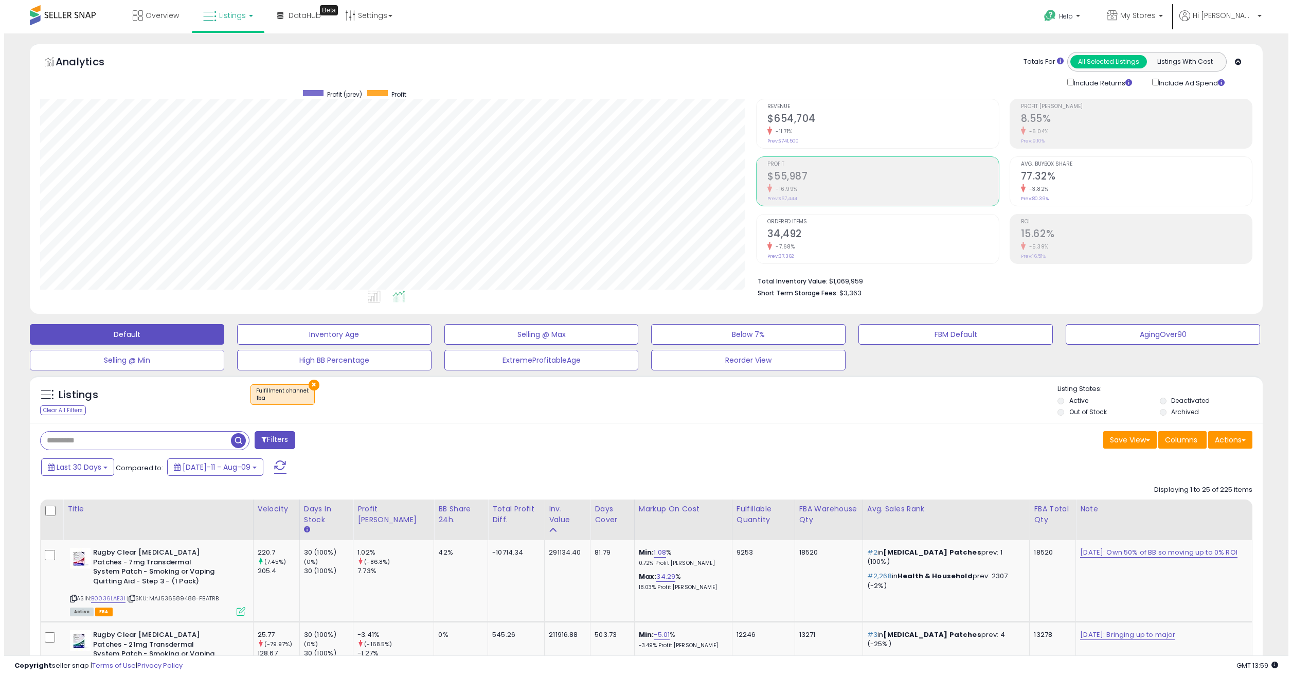
scroll to position [514082, 513577]
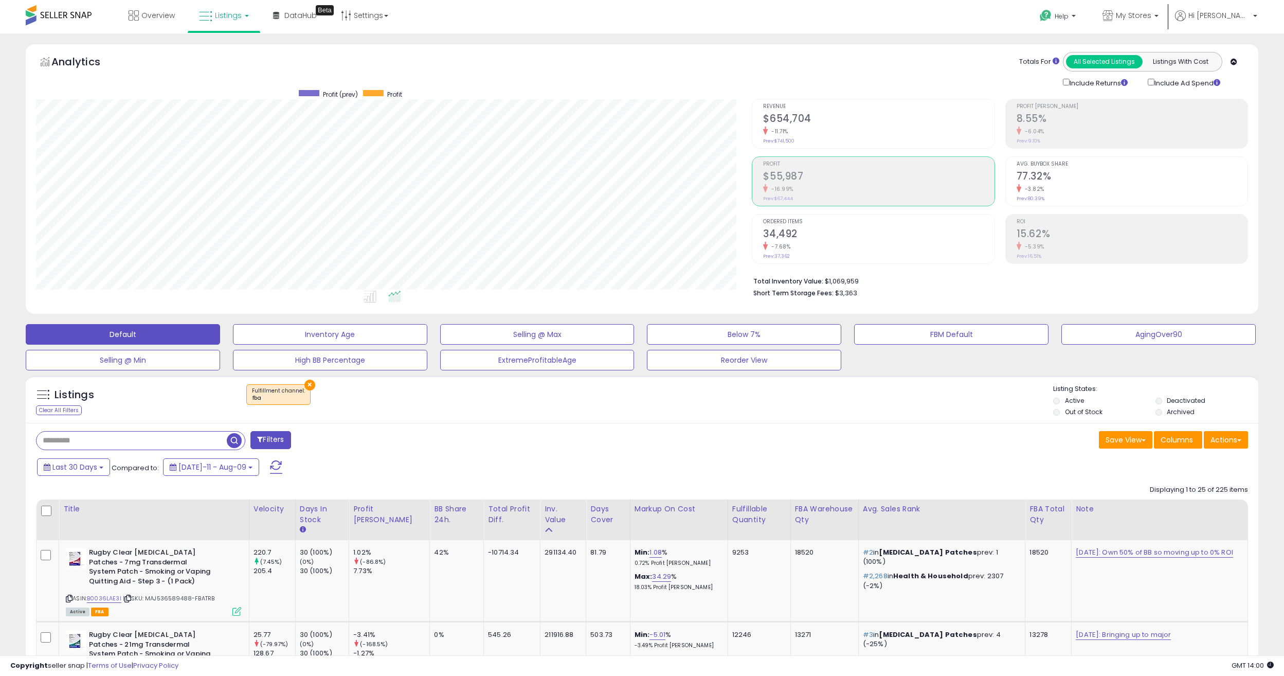
click at [1063, 233] on h2 "15.62%" at bounding box center [1132, 235] width 231 height 14
click at [812, 221] on span "Ordered Items" at bounding box center [878, 222] width 231 height 6
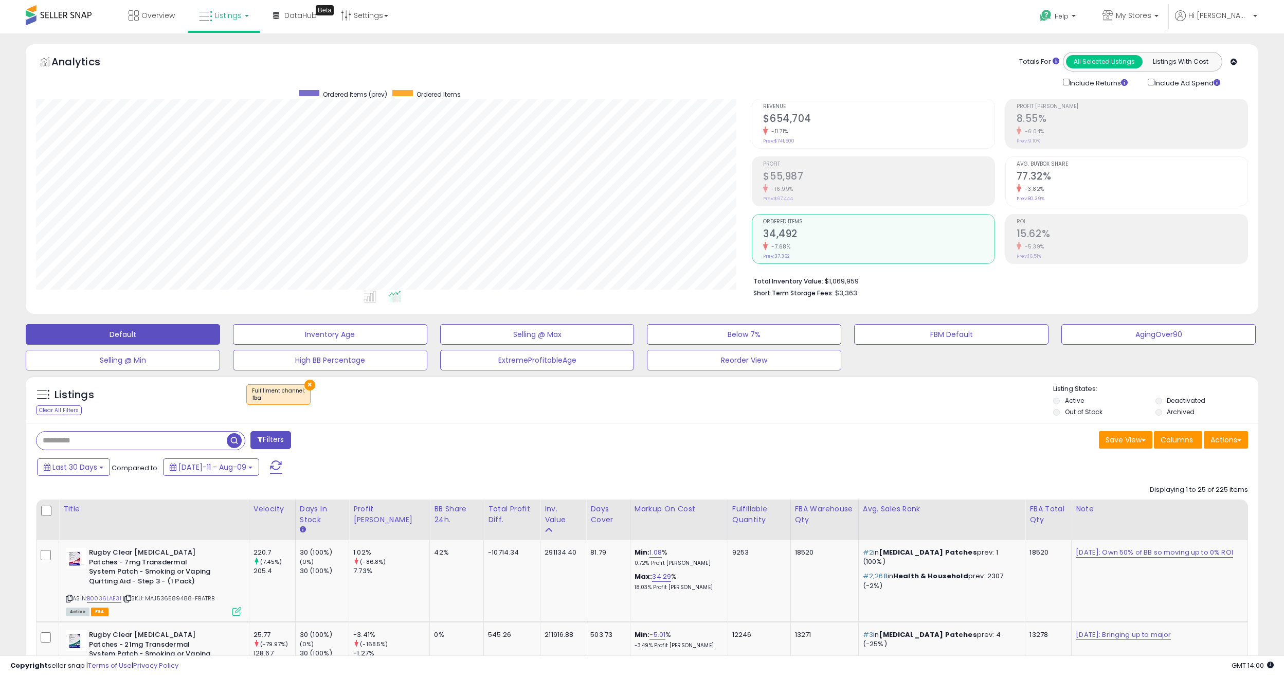
click at [812, 193] on div "-16.99%" at bounding box center [878, 189] width 231 height 10
